Goal: Information Seeking & Learning: Learn about a topic

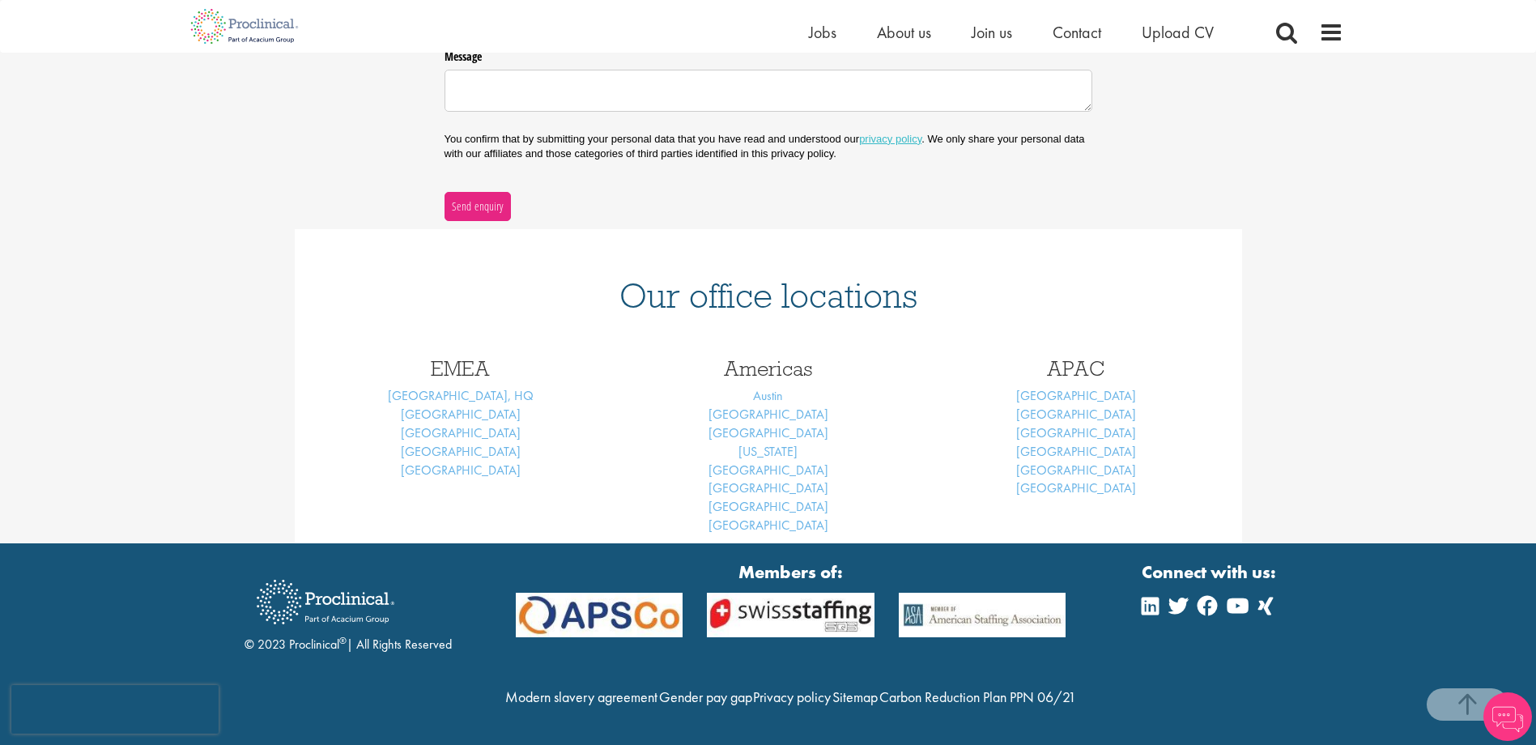
scroll to position [529, 0]
click at [465, 461] on link "Cardiff" at bounding box center [461, 469] width 120 height 17
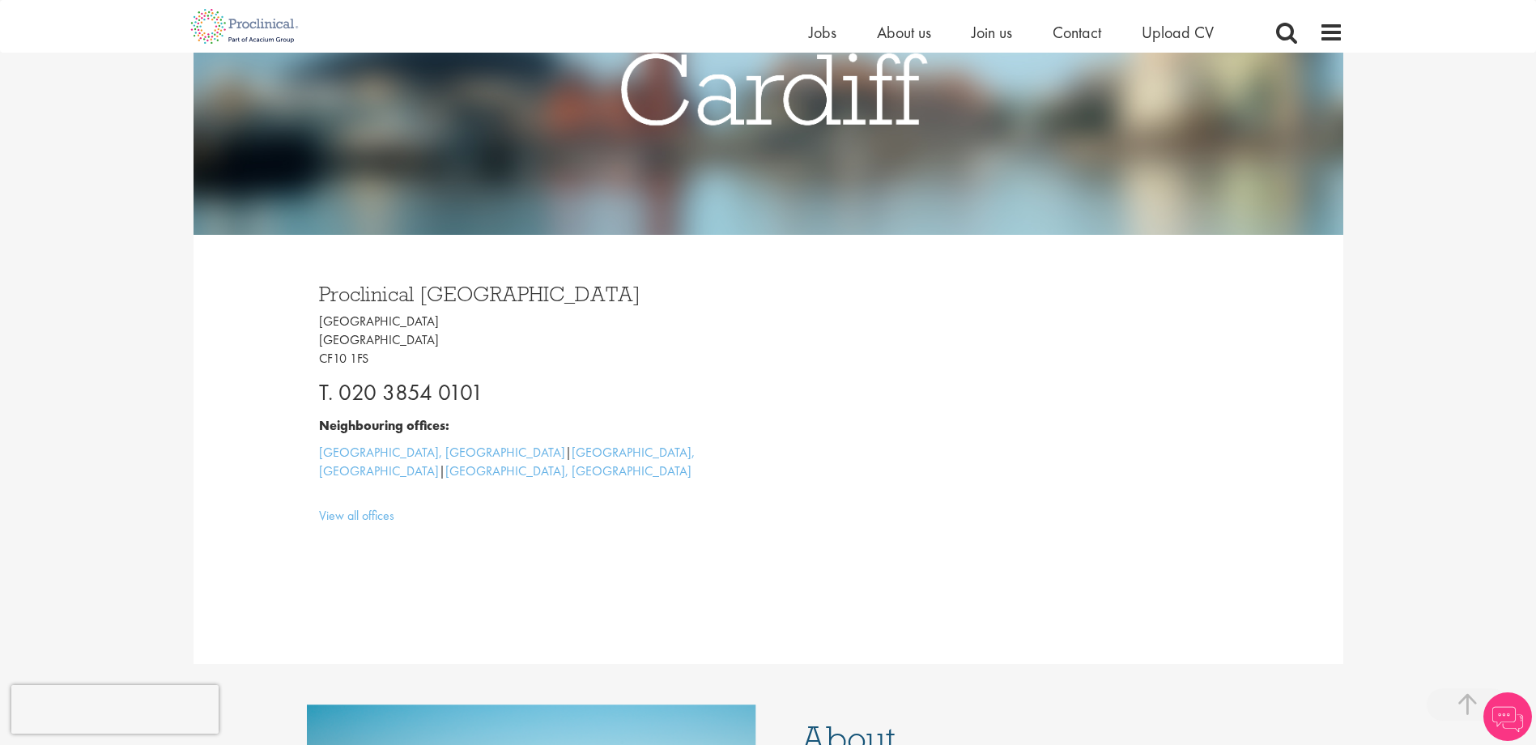
scroll to position [243, 0]
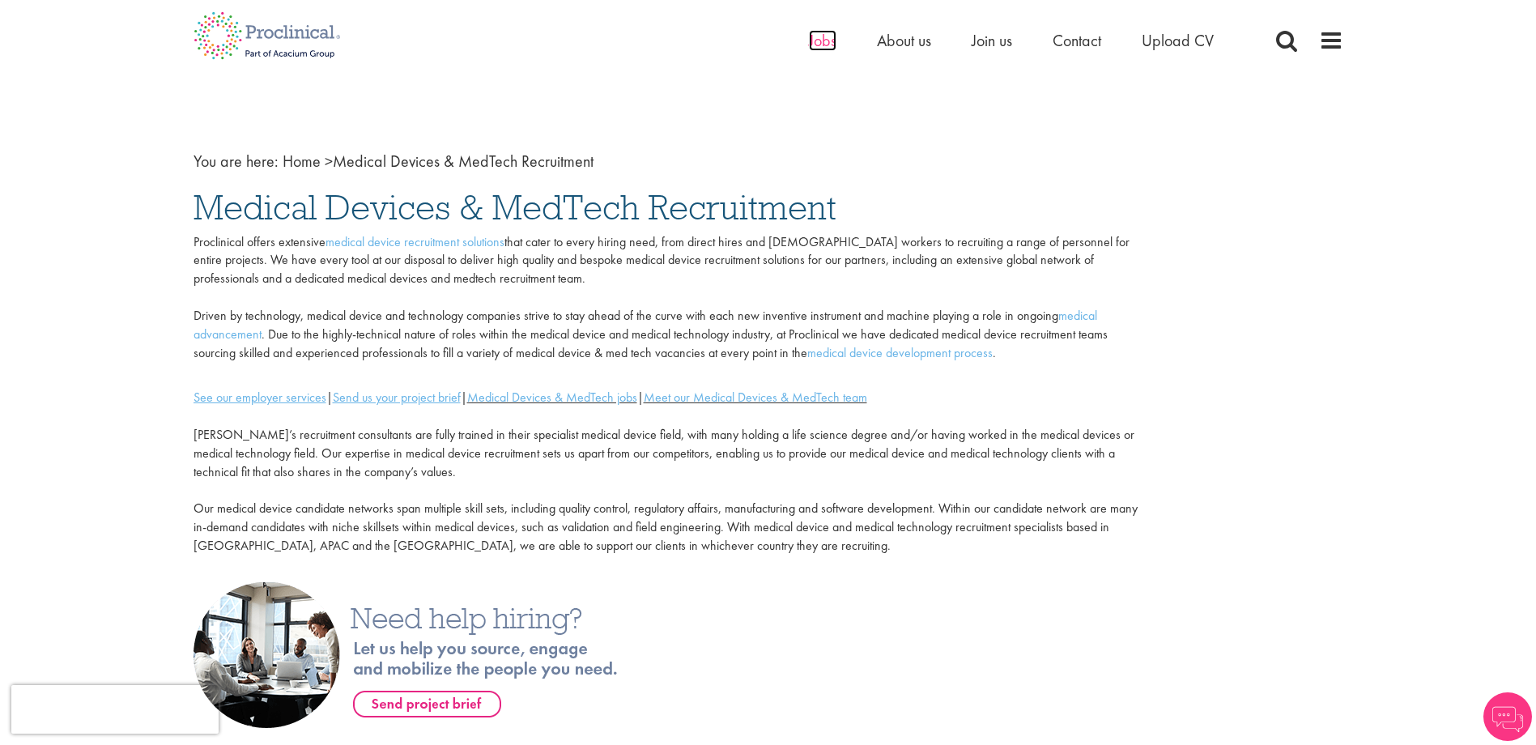
click at [810, 48] on span "Jobs" at bounding box center [823, 40] width 28 height 21
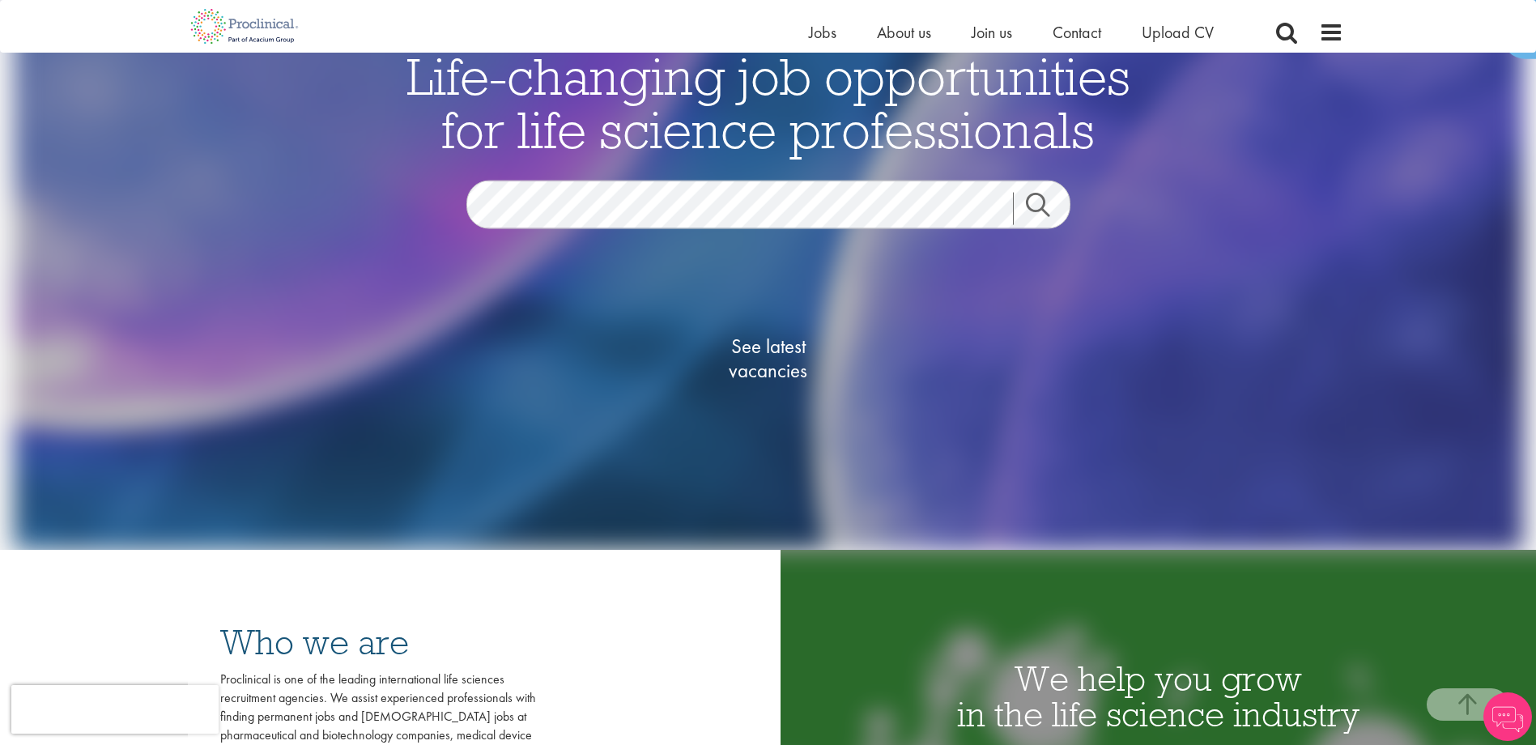
scroll to position [81, 0]
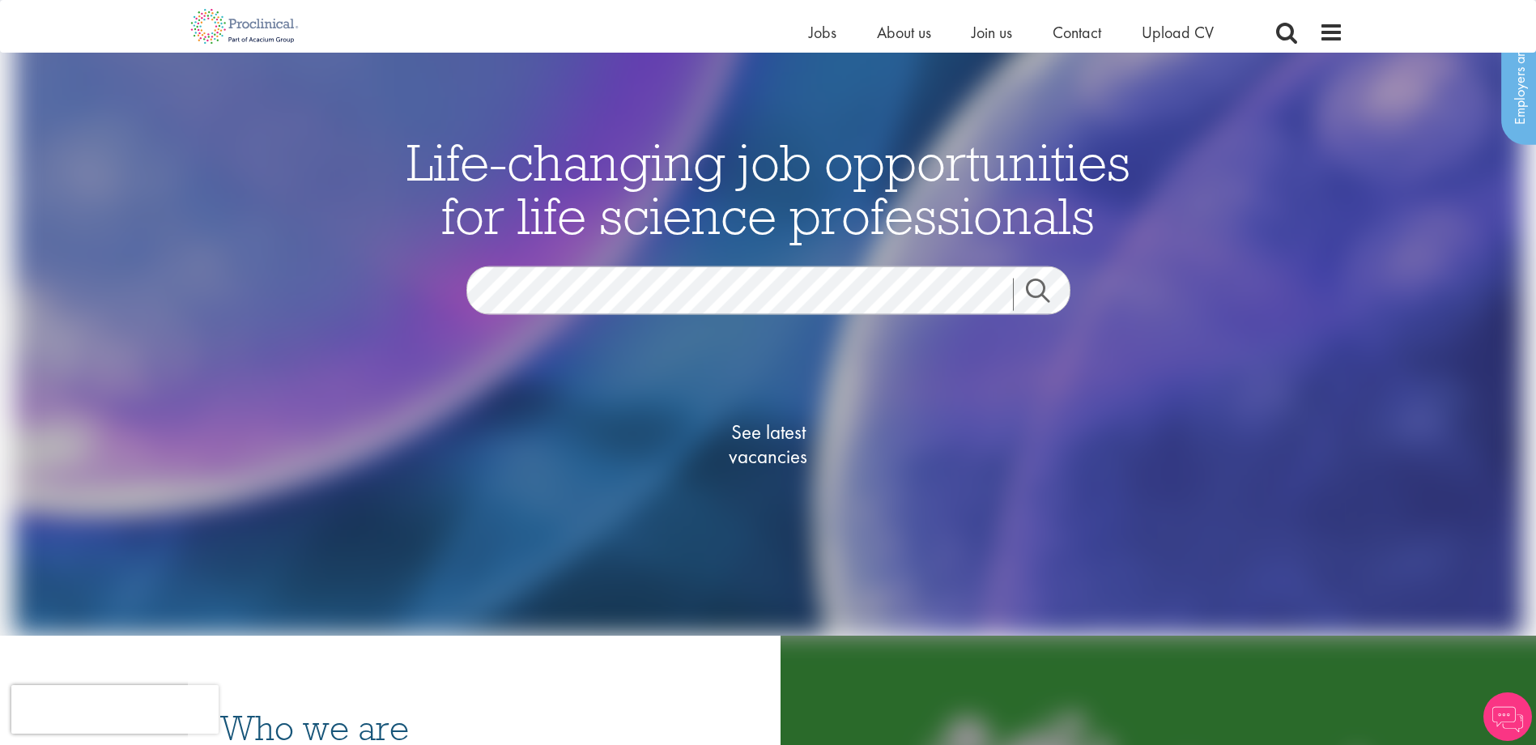
click at [1052, 291] on link "Search" at bounding box center [1048, 294] width 70 height 32
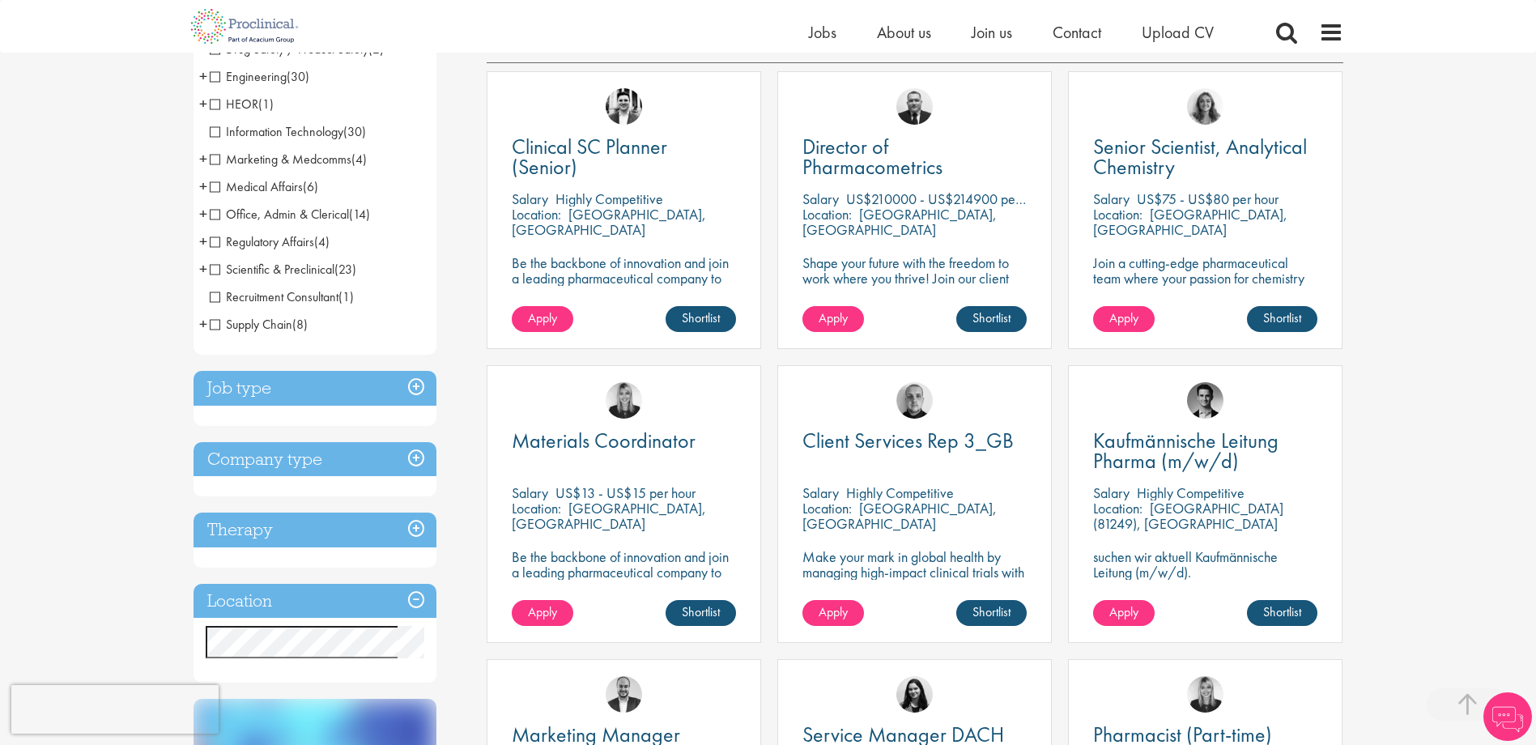
scroll to position [324, 0]
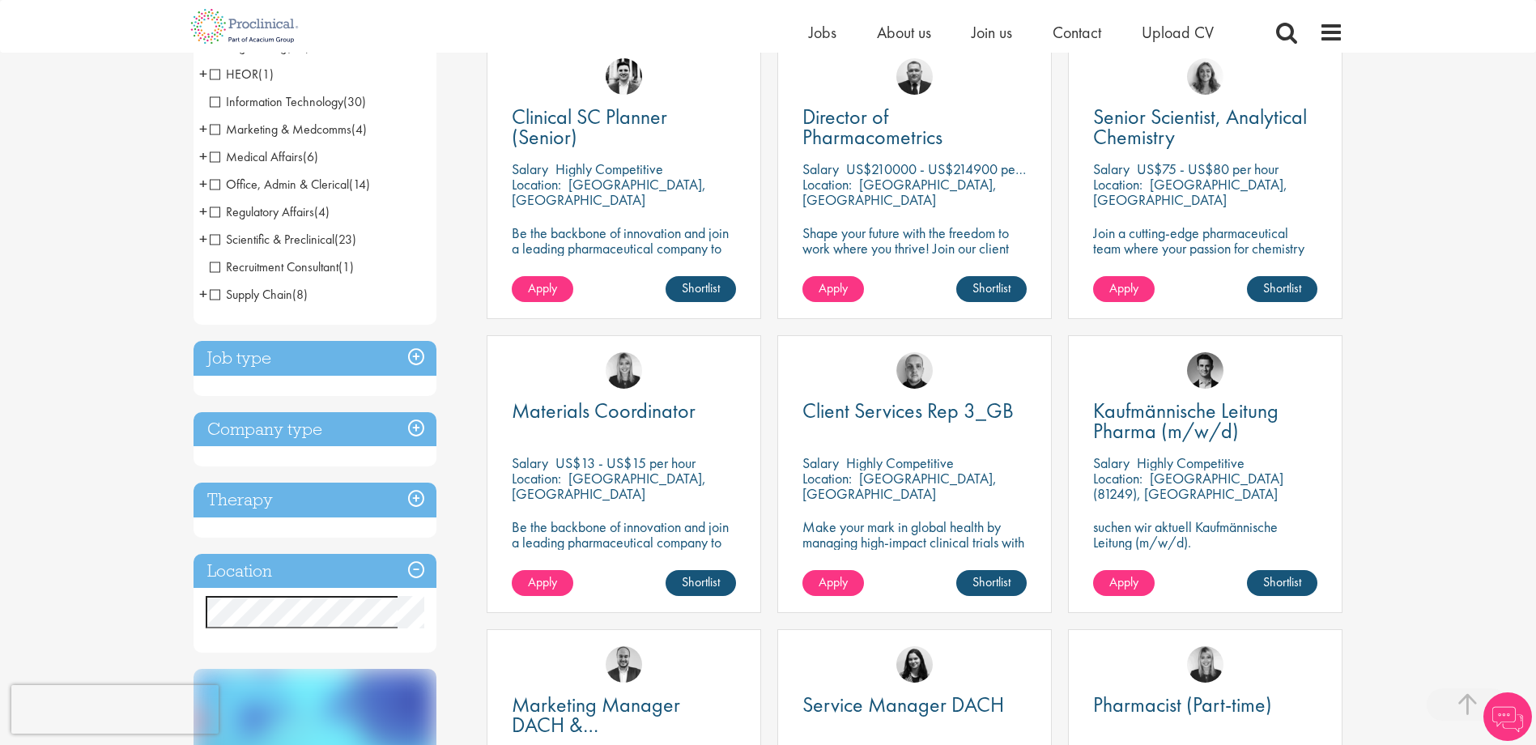
click at [283, 365] on h3 "Job type" at bounding box center [314, 358] width 243 height 35
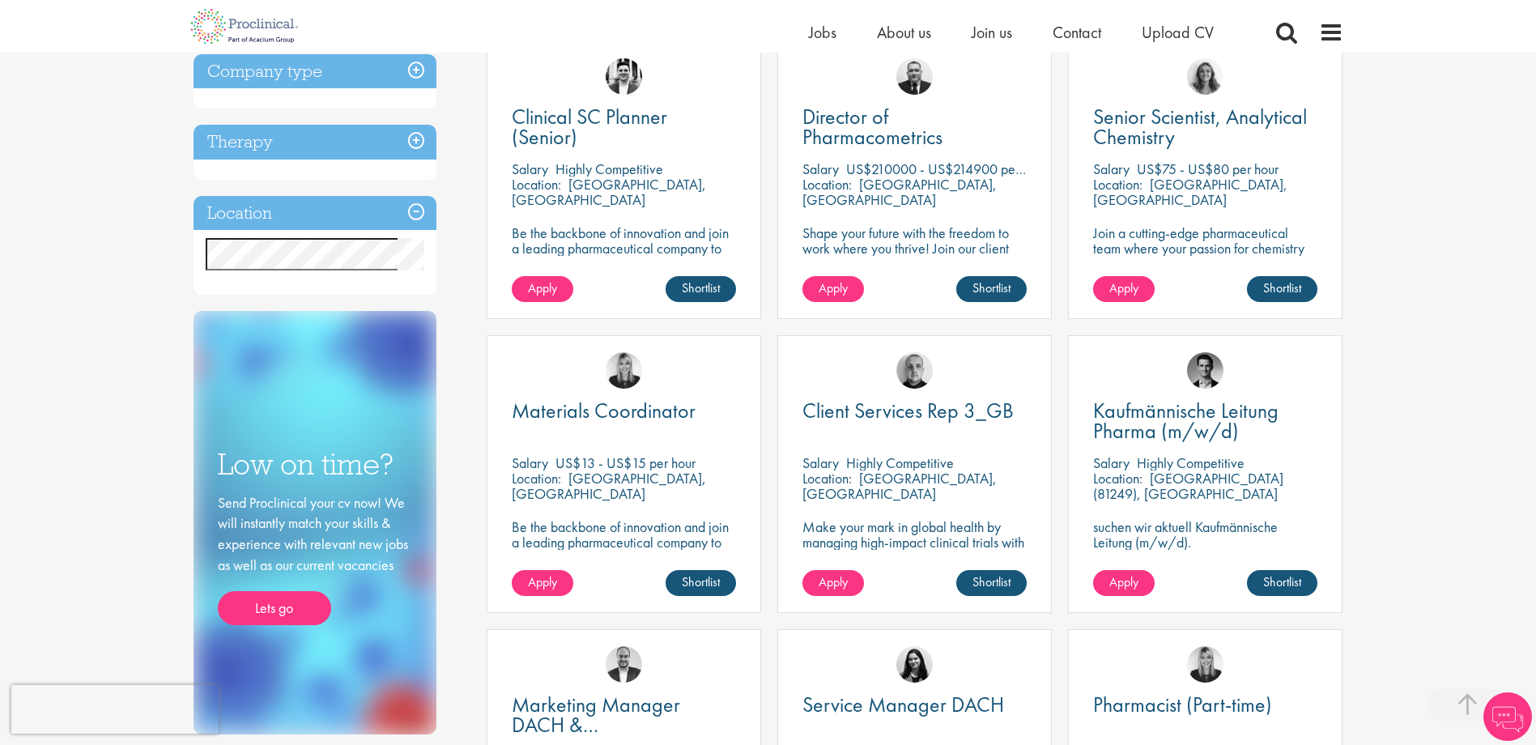
click at [266, 231] on div "Location Specified location Miles" at bounding box center [314, 246] width 243 height 100
click at [275, 226] on h3 "Location" at bounding box center [314, 213] width 243 height 35
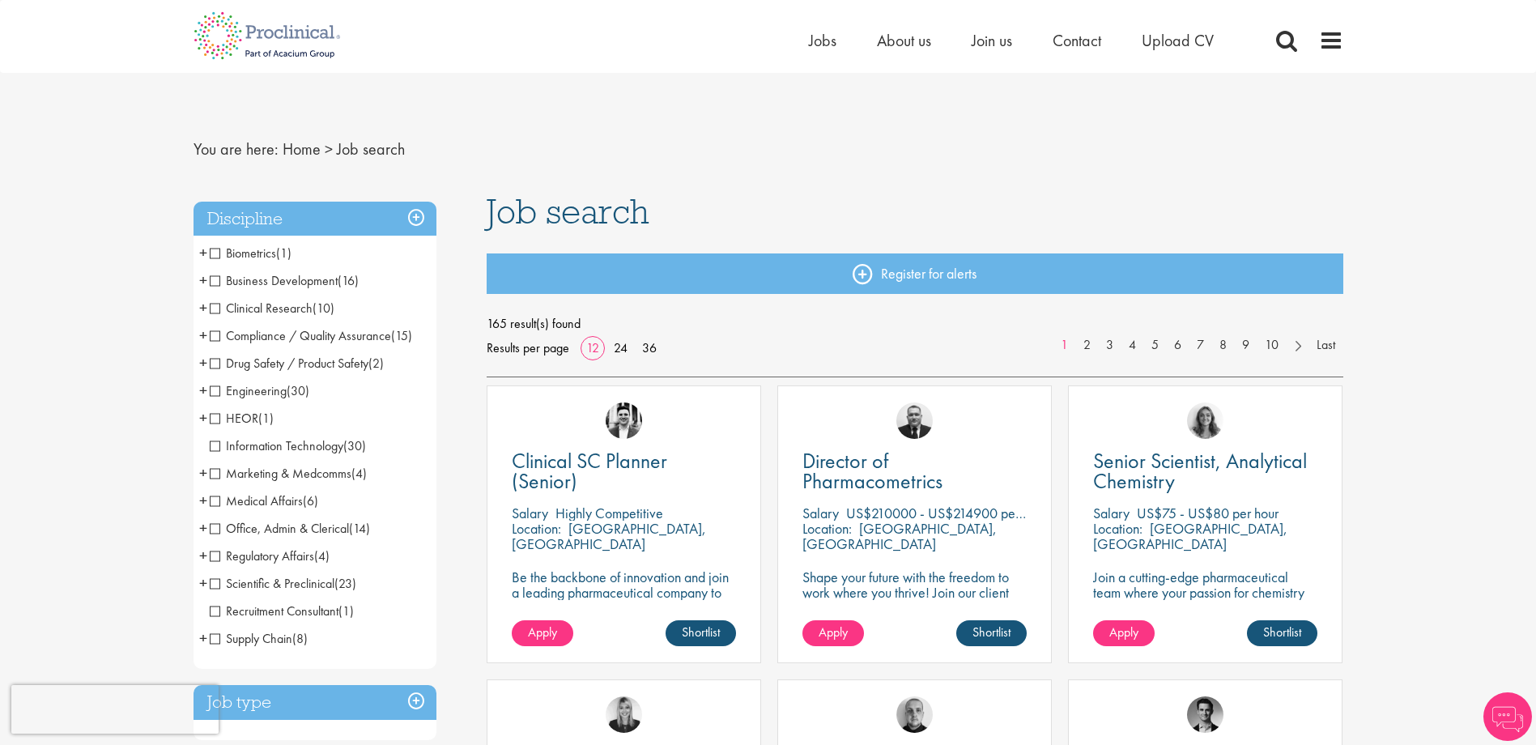
click at [340, 214] on h3 "Discipline" at bounding box center [314, 219] width 243 height 35
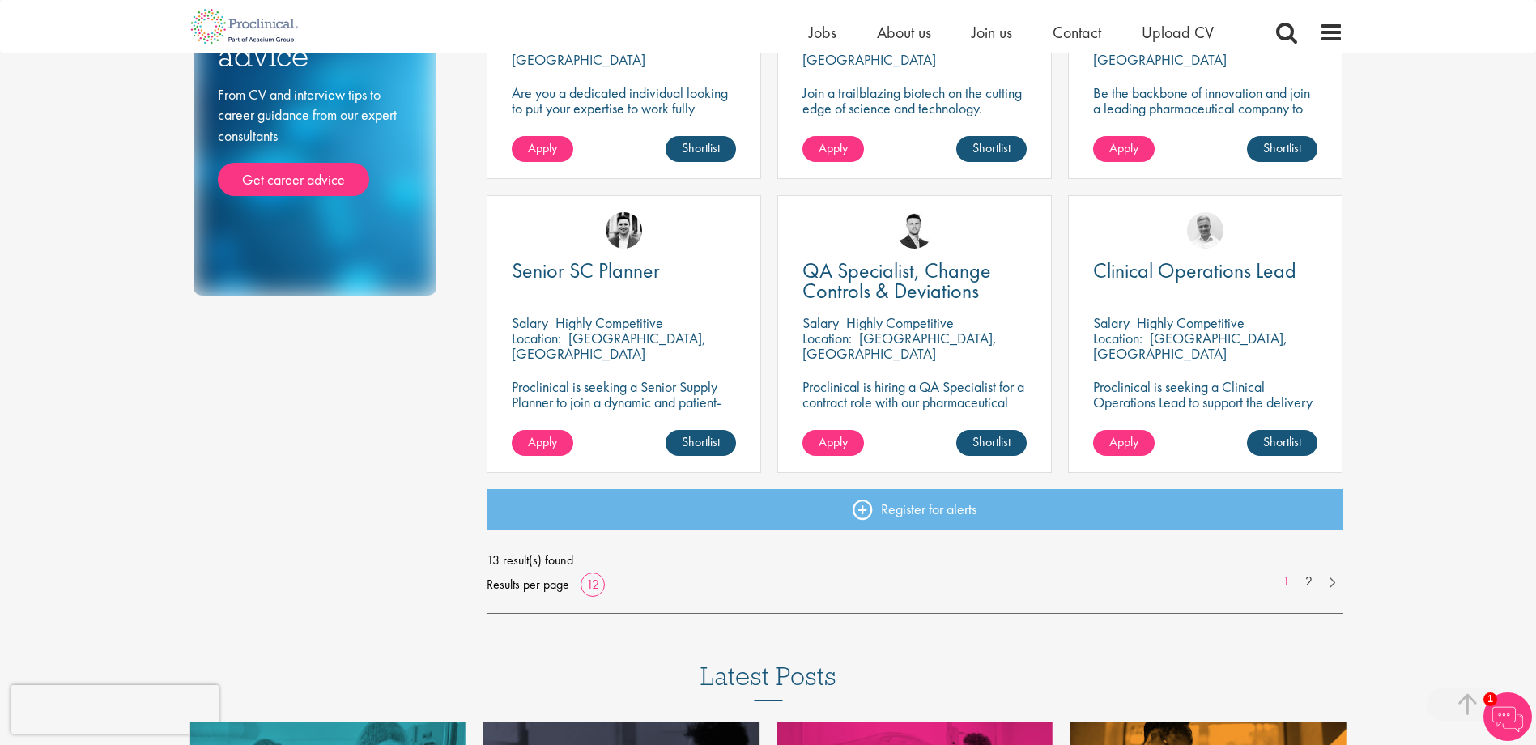
scroll to position [1052, 0]
click at [1312, 575] on link "2" at bounding box center [1308, 581] width 23 height 19
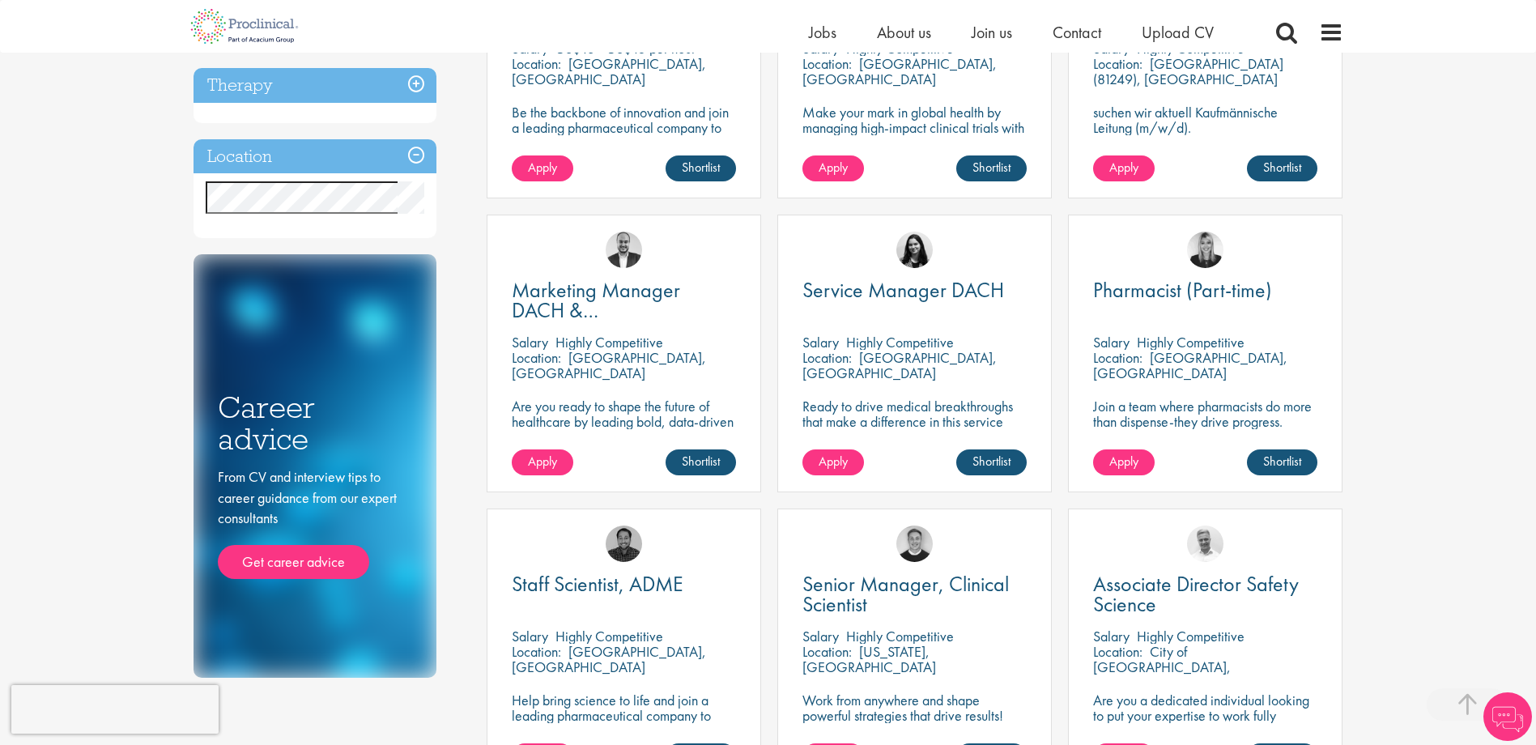
scroll to position [324, 0]
